Goal: Navigation & Orientation: Find specific page/section

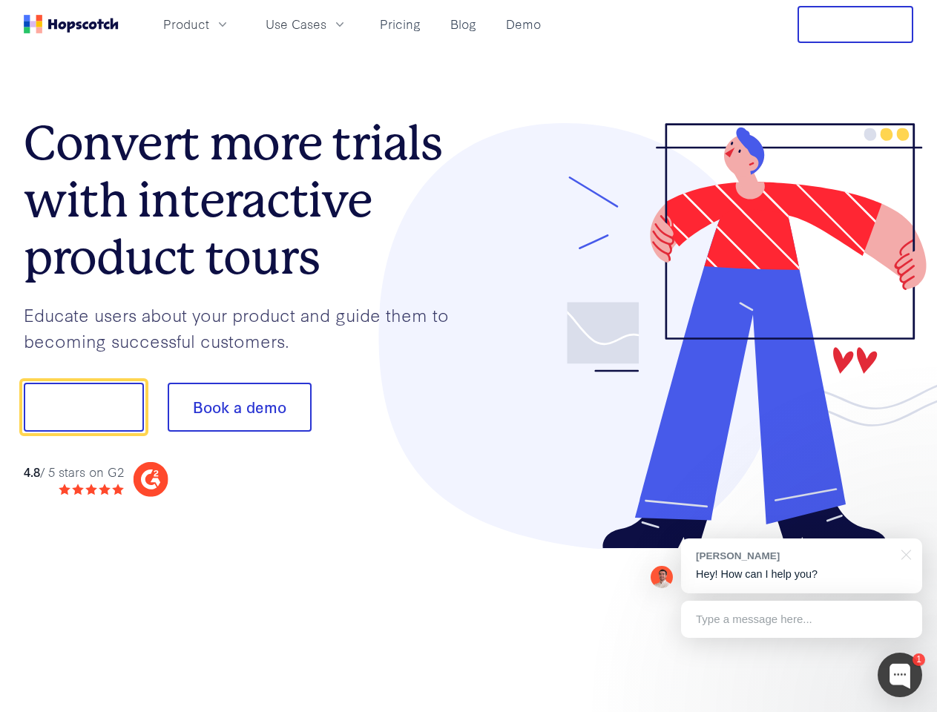
click at [469, 356] on div at bounding box center [691, 336] width 445 height 427
click at [209, 24] on span "Product" at bounding box center [186, 24] width 46 height 19
click at [327, 24] on span "Use Cases" at bounding box center [296, 24] width 61 height 19
click at [856, 24] on button "Free Trial" at bounding box center [856, 24] width 116 height 37
click at [83, 407] on button "Show me!" at bounding box center [84, 407] width 120 height 49
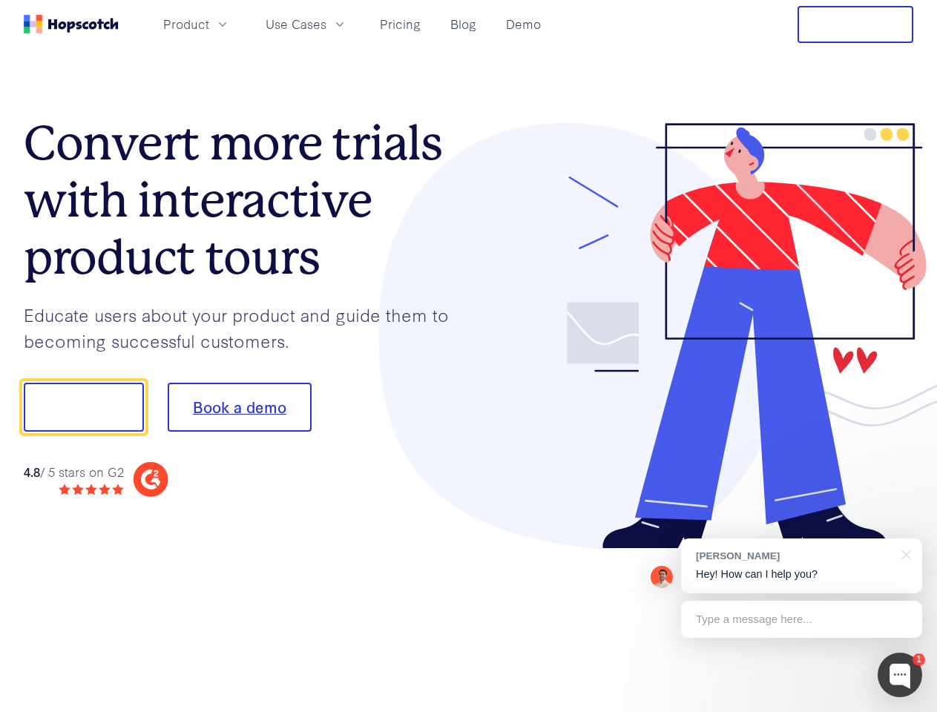
click at [239, 407] on button "Book a demo" at bounding box center [240, 407] width 144 height 49
click at [900, 675] on div at bounding box center [900, 675] width 45 height 45
click at [801, 566] on div "[PERSON_NAME] Hey! How can I help you?" at bounding box center [801, 566] width 241 height 55
click at [904, 554] on div at bounding box center [783, 505] width 278 height 296
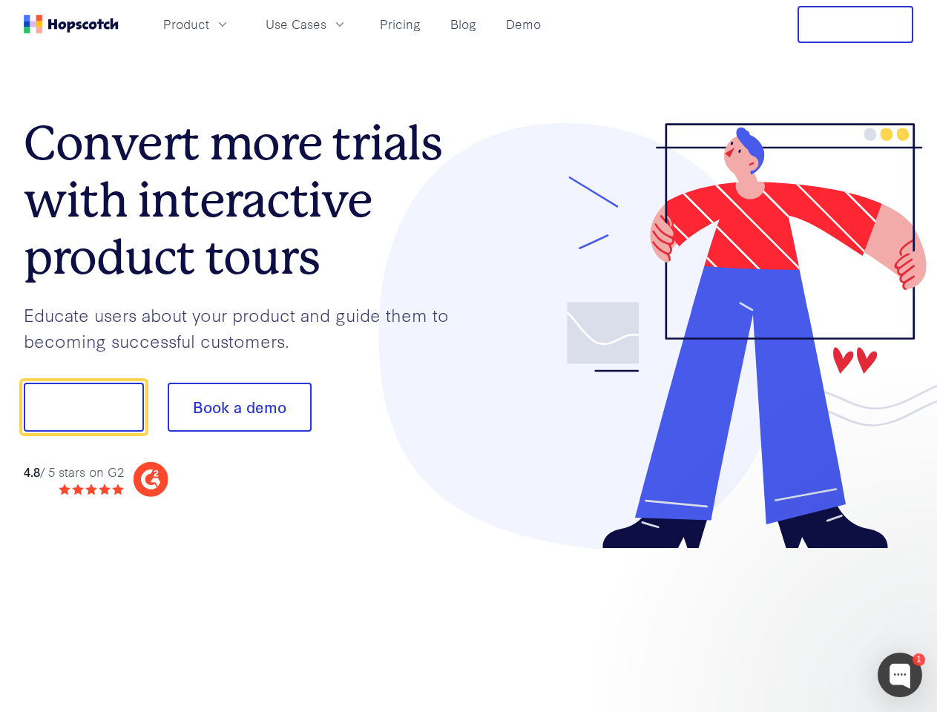
click at [801, 620] on div at bounding box center [783, 505] width 278 height 296
